Goal: Task Accomplishment & Management: Manage account settings

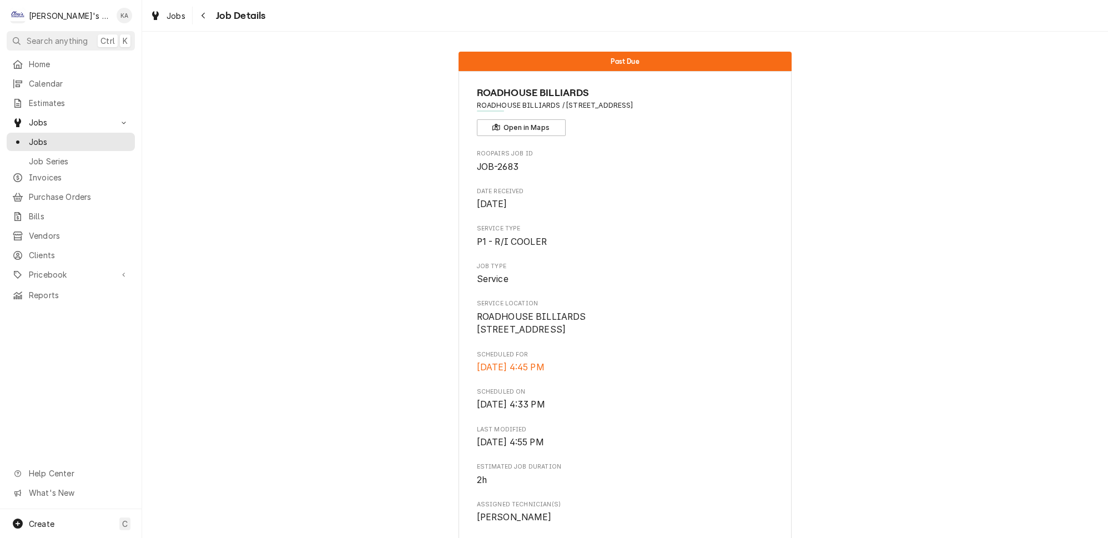
scroll to position [719, 0]
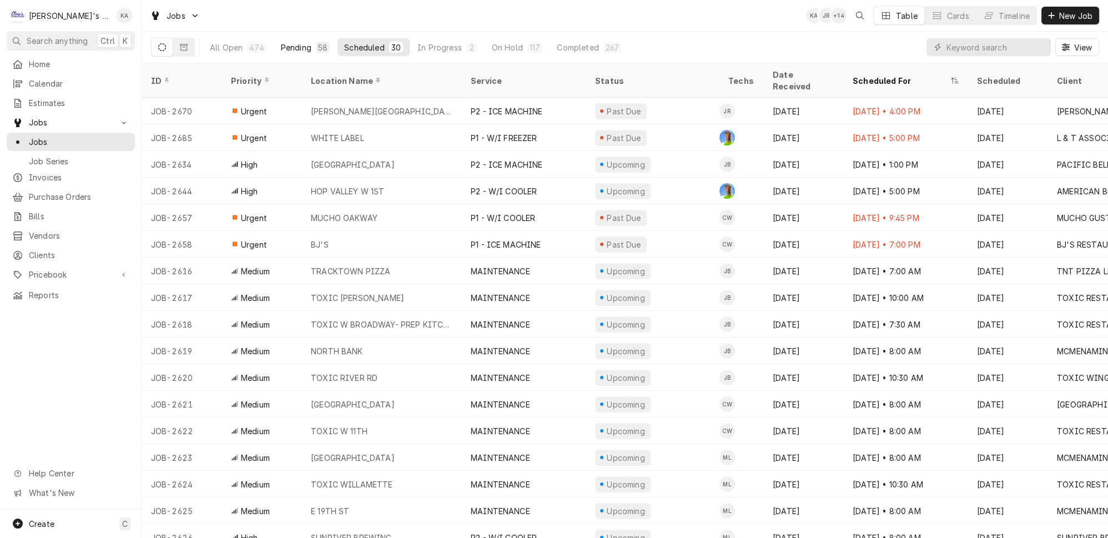
click at [281, 45] on div "Pending" at bounding box center [296, 48] width 31 height 12
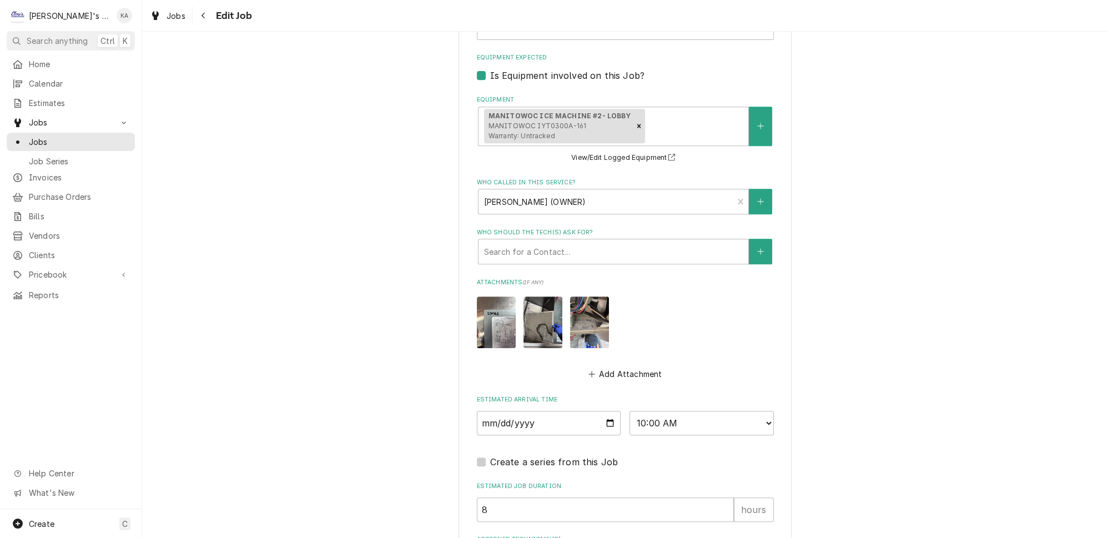
scroll to position [857, 0]
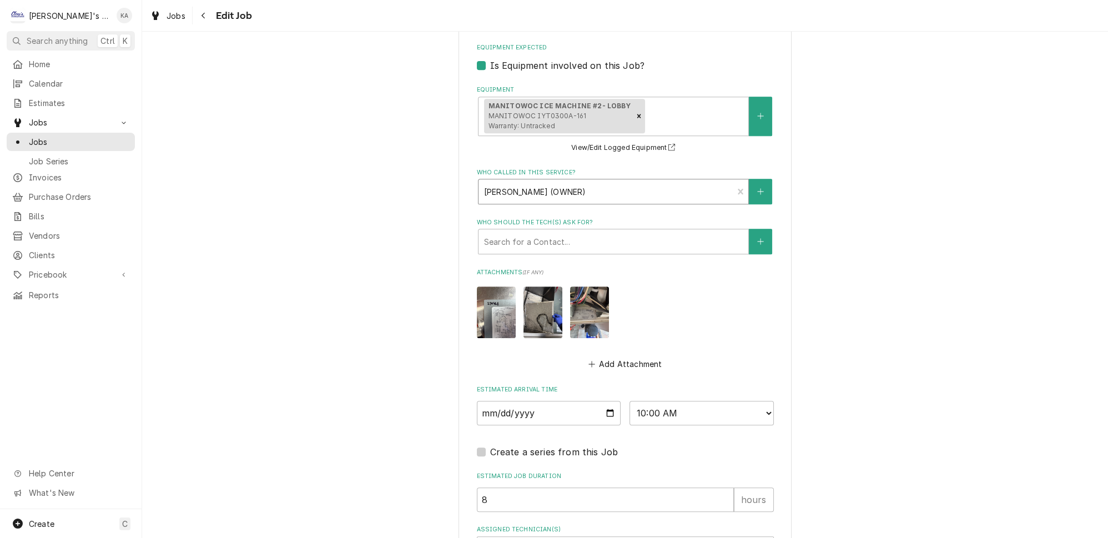
click at [668, 184] on div "Who called in this service?" at bounding box center [606, 191] width 244 height 20
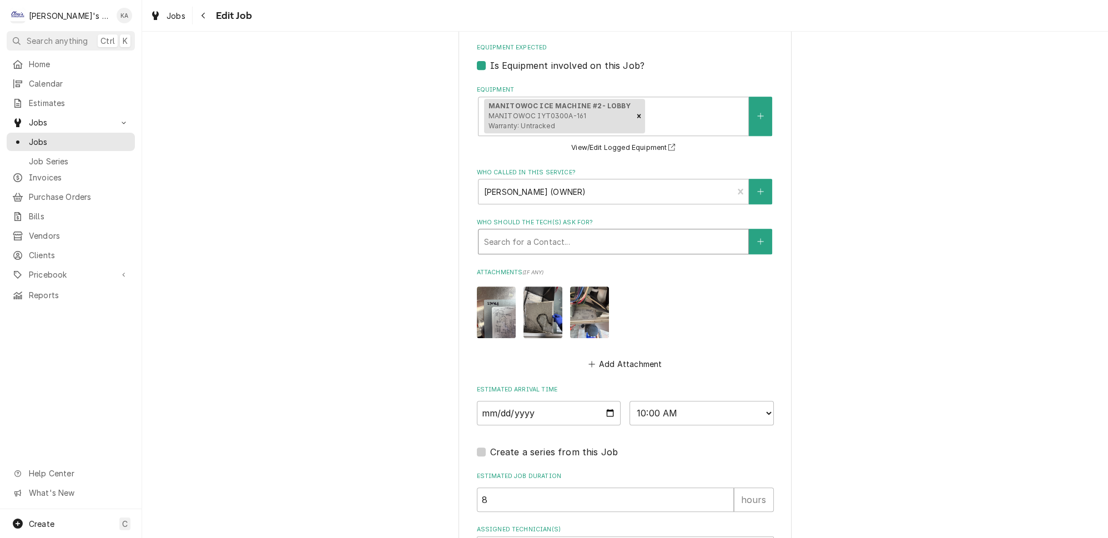
click at [590, 233] on div "Who should the tech(s) ask for?" at bounding box center [613, 241] width 259 height 20
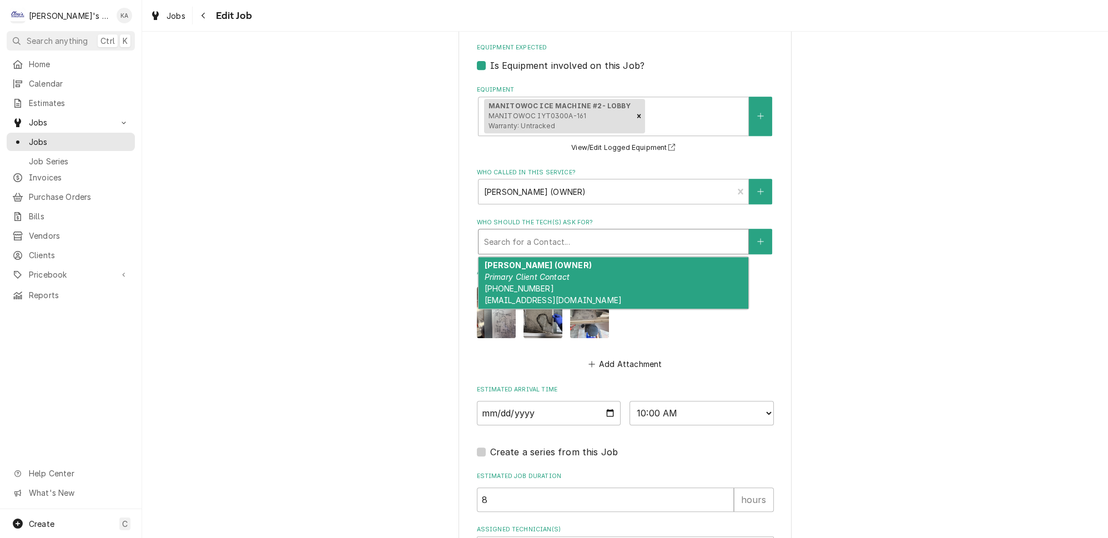
click at [583, 272] on div "[PERSON_NAME] (OWNER) Primary Client Contact [PHONE_NUMBER] [EMAIL_ADDRESS][DOM…" at bounding box center [613, 283] width 270 height 52
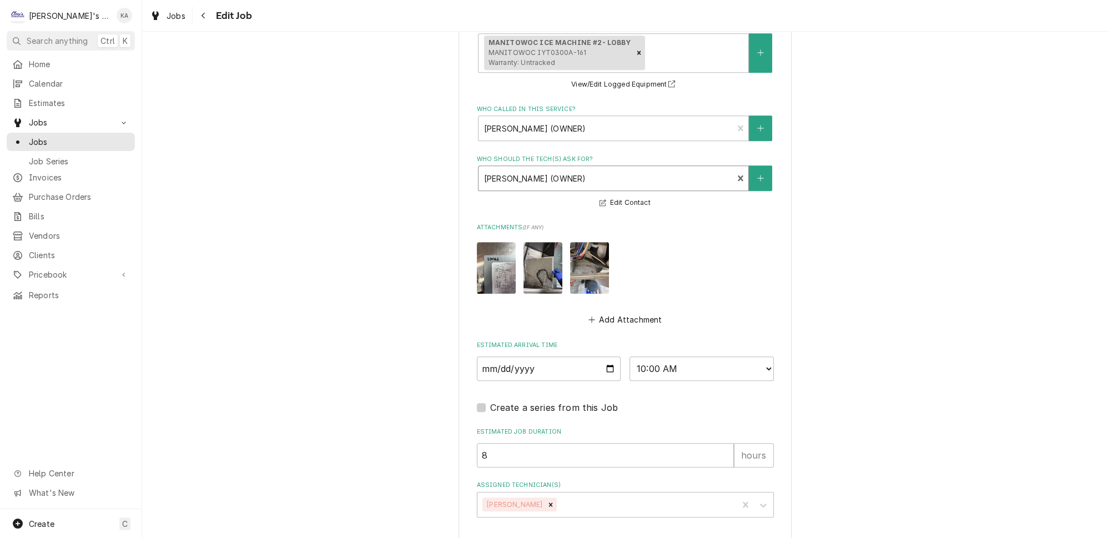
scroll to position [948, 0]
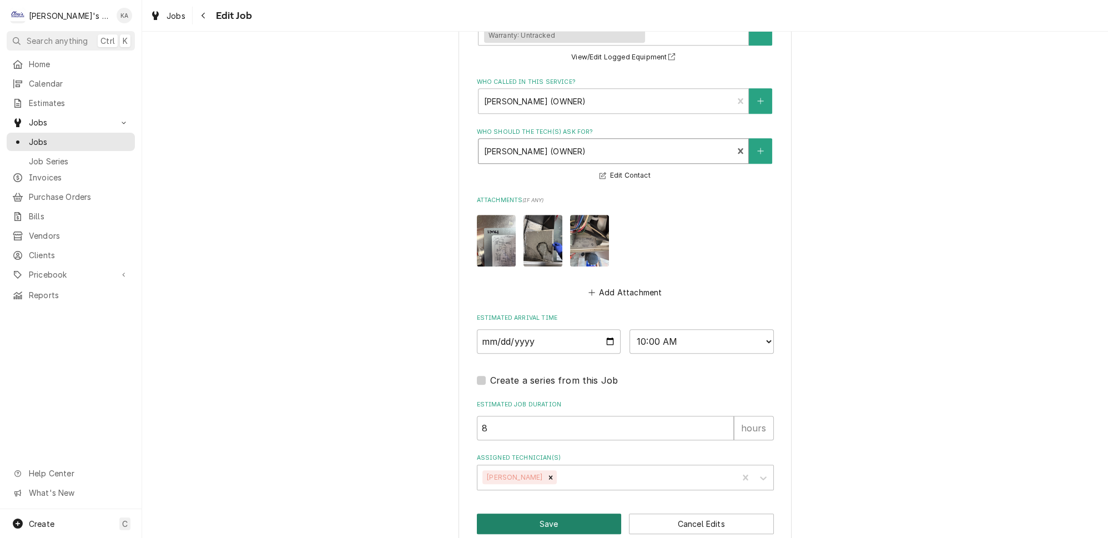
click at [550, 513] on button "Save" at bounding box center [549, 523] width 145 height 21
type textarea "x"
